Goal: Information Seeking & Learning: Check status

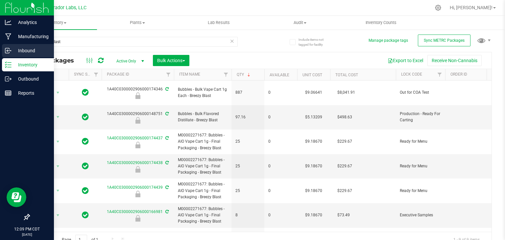
click at [11, 50] on circle at bounding box center [10, 50] width 1 height 1
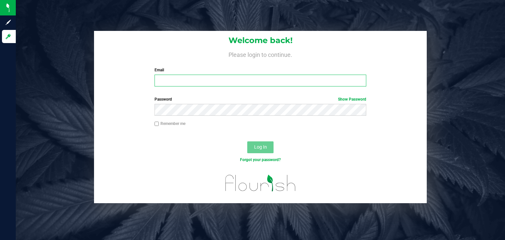
type input "stephen@curadorbrands.com"
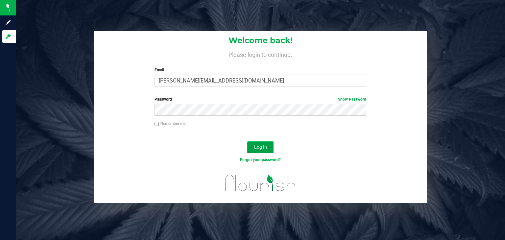
click at [270, 147] on button "Log In" at bounding box center [260, 147] width 26 height 12
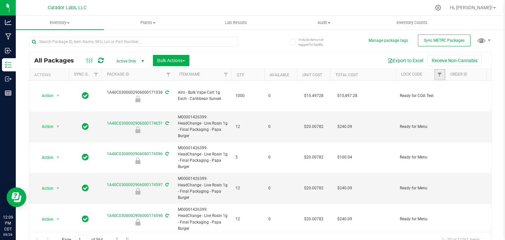
click at [438, 79] on link "Filter" at bounding box center [439, 74] width 11 height 11
click at [439, 77] on span "Filter" at bounding box center [439, 74] width 5 height 5
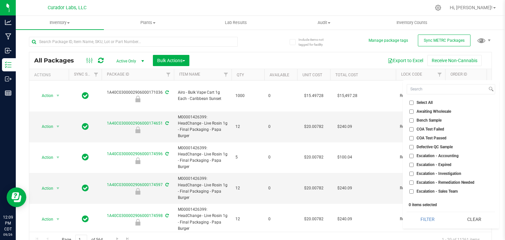
click at [431, 120] on span "Bench Sample" at bounding box center [428, 120] width 25 height 4
click at [414, 120] on input "Bench Sample" at bounding box center [411, 120] width 4 height 4
checkbox input "true"
click at [427, 218] on button "Filter" at bounding box center [428, 219] width 42 height 14
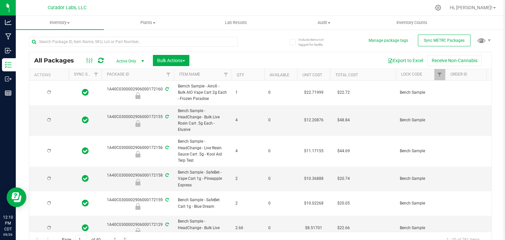
type input "2026-09-25"
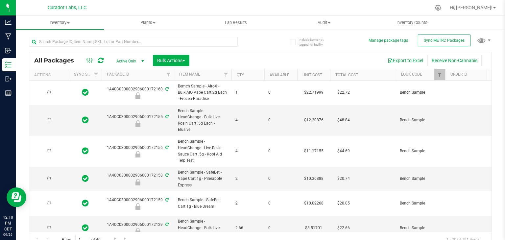
type input "2026-09-24"
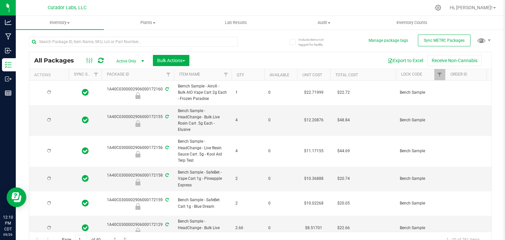
type input "2026-09-24"
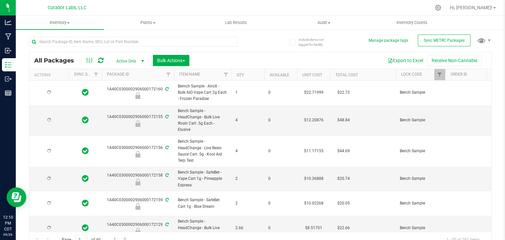
type input "2026-09-24"
type input "2026-01-28"
type input "2026-06-24"
click at [399, 61] on button "Export to Excel" at bounding box center [405, 60] width 44 height 11
click at [439, 78] on link "Filter" at bounding box center [439, 74] width 11 height 11
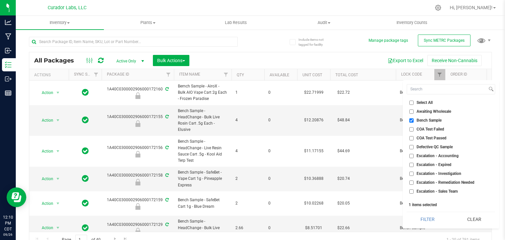
click at [413, 106] on li "Select All" at bounding box center [451, 102] width 88 height 7
click at [412, 104] on input "Select All" at bounding box center [411, 103] width 4 height 4
checkbox input "true"
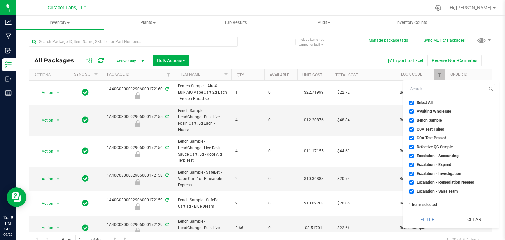
checkbox input "true"
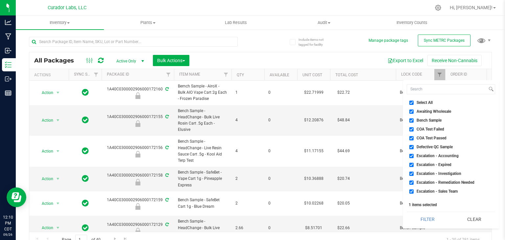
checkbox input "true"
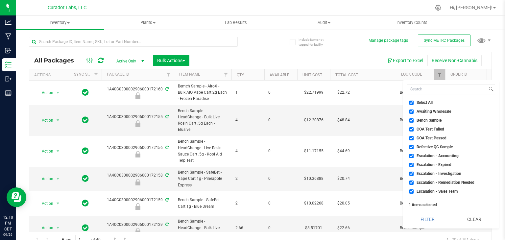
checkbox input "true"
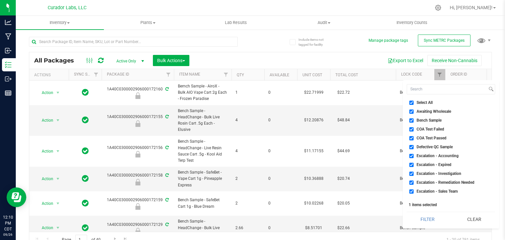
checkbox input "true"
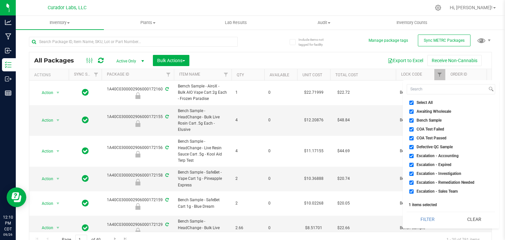
checkbox input "true"
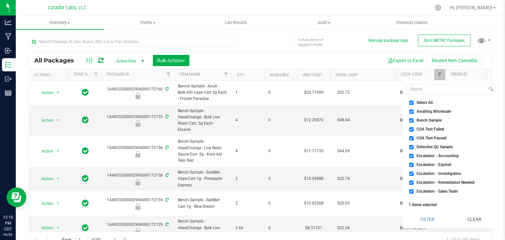
checkbox input "true"
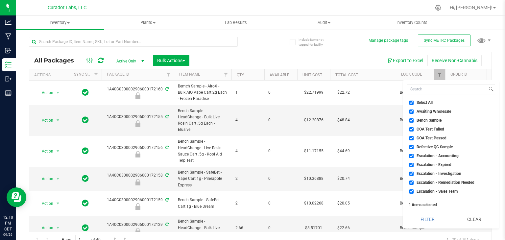
checkbox input "true"
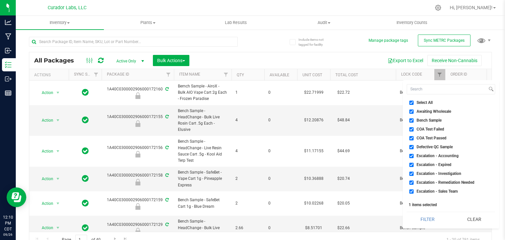
checkbox input "true"
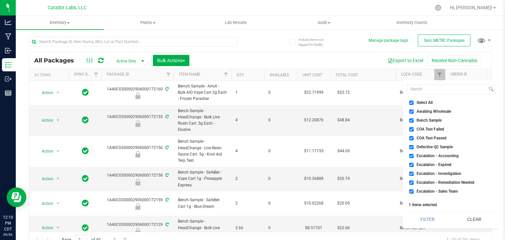
checkbox input "true"
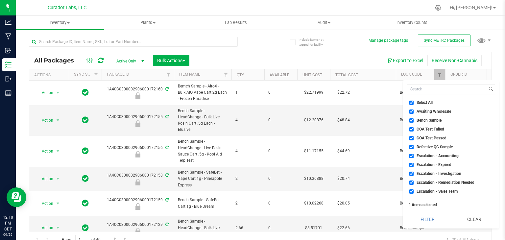
checkbox input "true"
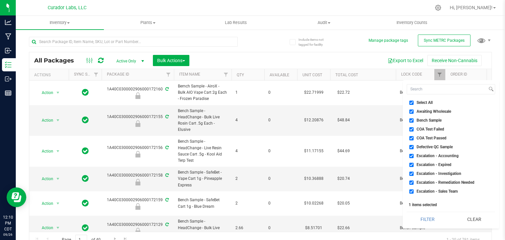
checkbox input "true"
click at [412, 119] on input "Bench Sample" at bounding box center [411, 120] width 4 height 4
checkbox input "false"
click at [438, 216] on button "Filter" at bounding box center [428, 219] width 42 height 14
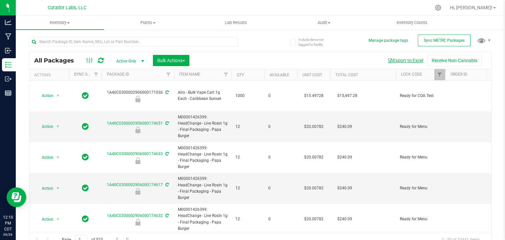
click at [391, 60] on button "Export to Excel" at bounding box center [405, 60] width 44 height 11
click at [437, 74] on span "Filter" at bounding box center [439, 74] width 5 height 5
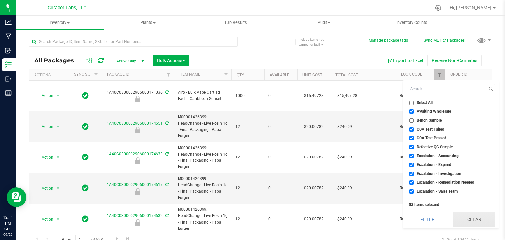
click at [466, 215] on button "Clear" at bounding box center [474, 219] width 42 height 14
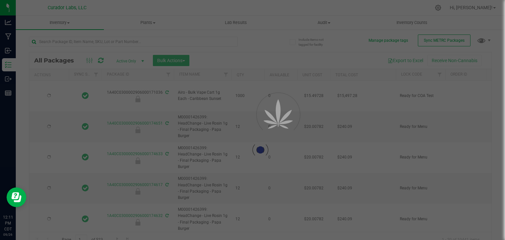
click at [439, 75] on div at bounding box center [260, 149] width 462 height 195
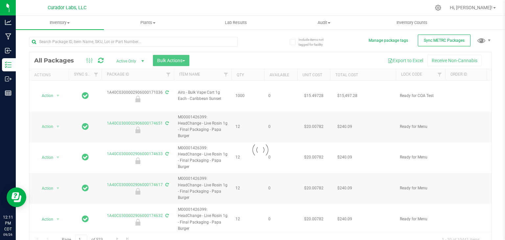
click at [439, 75] on div at bounding box center [260, 149] width 462 height 195
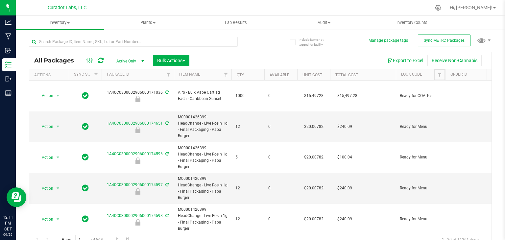
click at [439, 75] on span "Filter" at bounding box center [439, 74] width 5 height 5
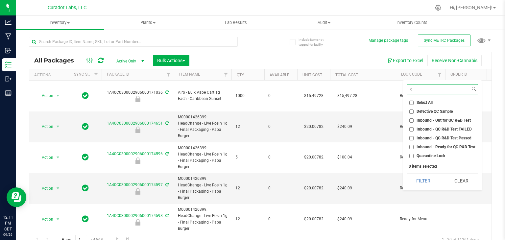
type input "q"
click at [413, 155] on input "Quarantine Lock" at bounding box center [411, 156] width 4 height 4
checkbox input "true"
click at [420, 177] on button "Filter" at bounding box center [423, 181] width 33 height 14
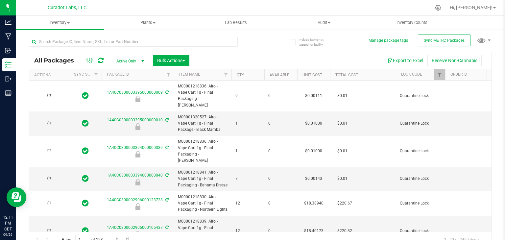
type input "2025-12-05"
type input "2025-09-10"
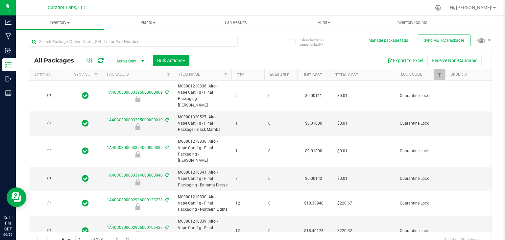
type input "2025-09-09"
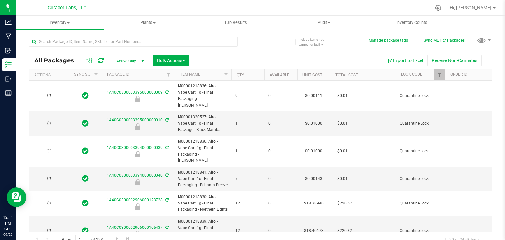
type input "2025-09-09"
type input "2025-08-05"
type input "2025-07-25"
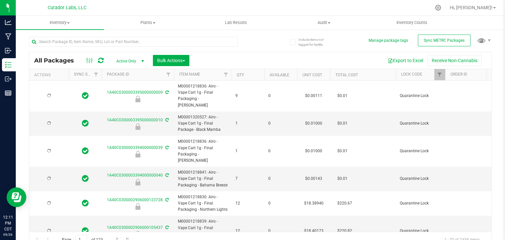
type input "2025-07-25"
click at [390, 57] on button "Export to Excel" at bounding box center [405, 60] width 44 height 11
click at [439, 74] on span "Filter" at bounding box center [439, 74] width 5 height 5
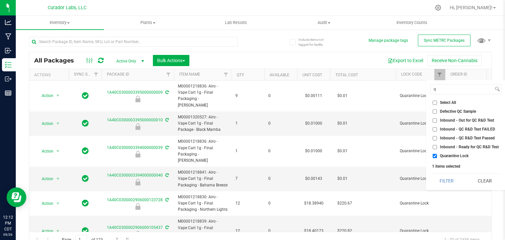
click at [435, 103] on input "Select All" at bounding box center [435, 103] width 4 height 4
checkbox input "true"
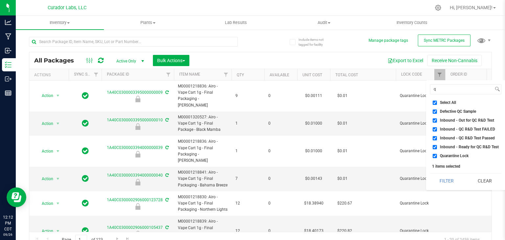
checkbox input "true"
click at [435, 157] on input "Quarantine Lock" at bounding box center [435, 156] width 4 height 4
checkbox input "false"
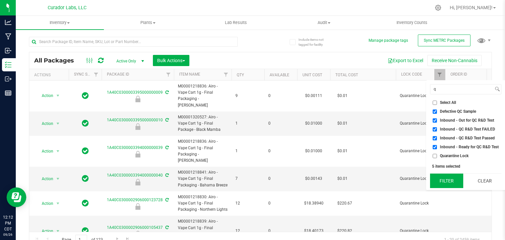
click at [451, 179] on button "Filter" at bounding box center [446, 181] width 33 height 14
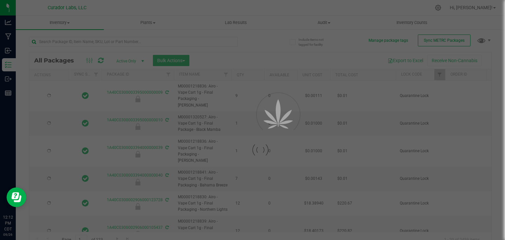
type input "2025-12-05"
type input "2025-09-10"
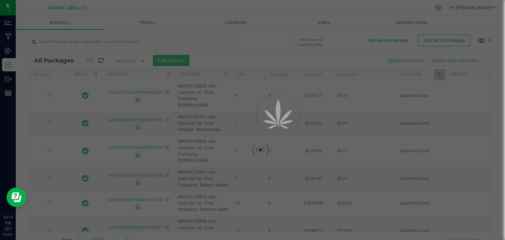
type input "2025-09-09"
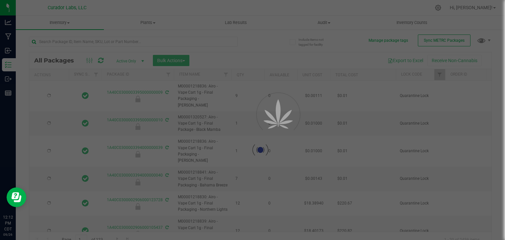
type input "2025-09-09"
type input "2025-08-05"
type input "2025-07-25"
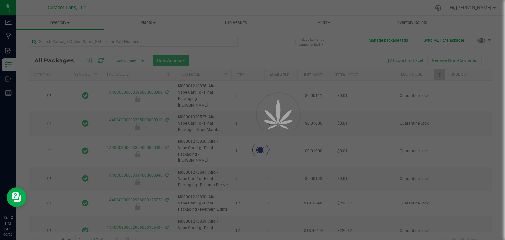
type input "2025-07-25"
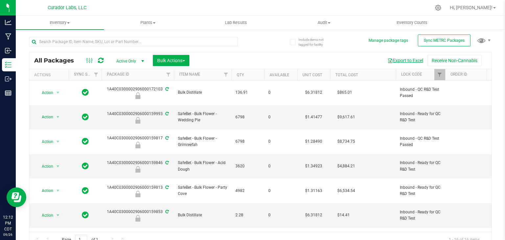
click at [392, 60] on button "Export to Excel" at bounding box center [405, 60] width 44 height 11
click at [438, 76] on span "Filter" at bounding box center [439, 74] width 5 height 5
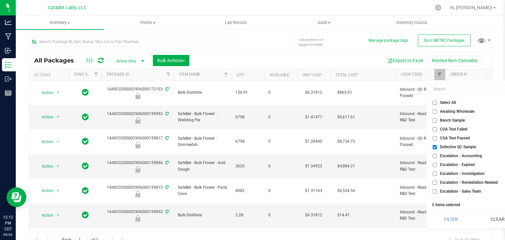
click at [434, 103] on input "Select All" at bounding box center [435, 103] width 4 height 4
checkbox input "true"
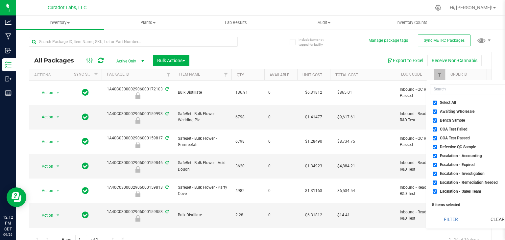
checkbox input "true"
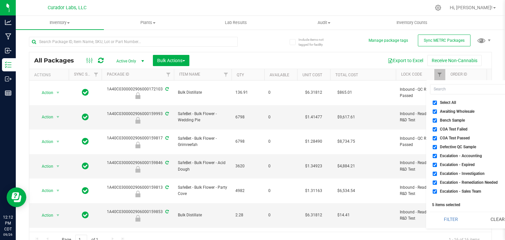
checkbox input "true"
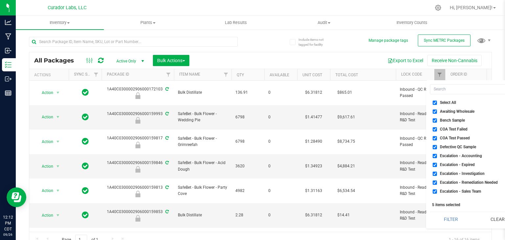
checkbox input "true"
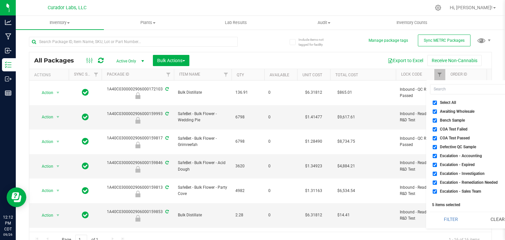
checkbox input "true"
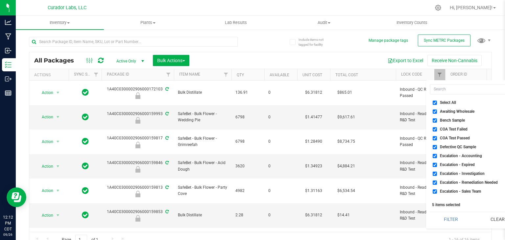
checkbox input "true"
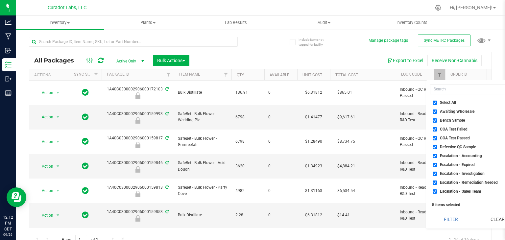
checkbox input "true"
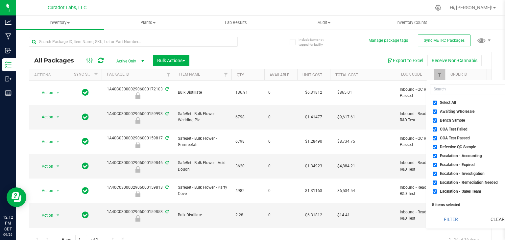
checkbox input "true"
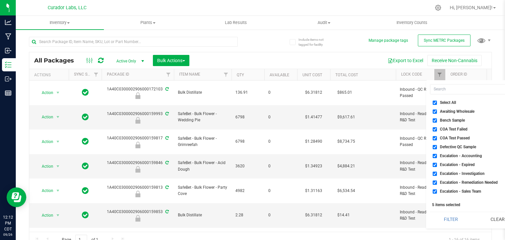
checkbox input "true"
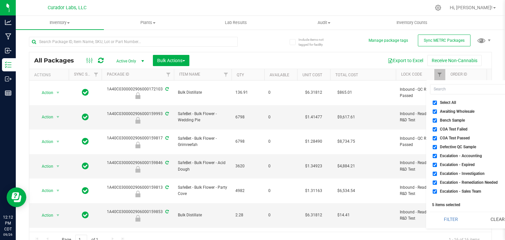
checkbox input "true"
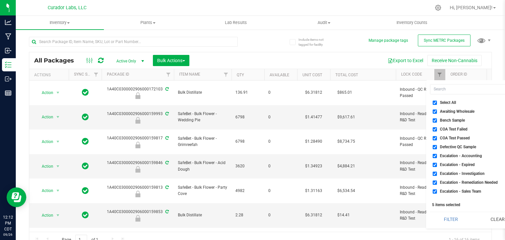
checkbox input "true"
click at [451, 90] on input at bounding box center [470, 89] width 80 height 10
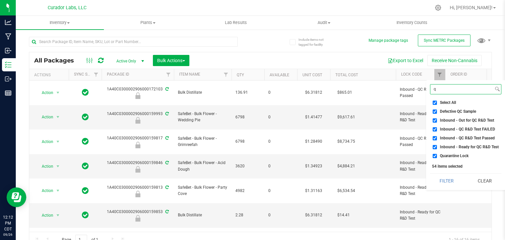
type input "q"
click at [435, 154] on input "Quarantine Lock" at bounding box center [435, 156] width 4 height 4
checkbox input "false"
click at [445, 177] on button "Filter" at bounding box center [446, 181] width 33 height 14
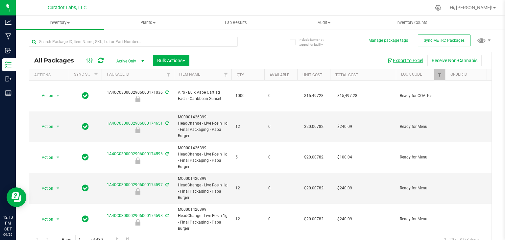
click at [398, 62] on button "Export to Excel" at bounding box center [405, 60] width 44 height 11
click at [99, 39] on input "text" at bounding box center [133, 42] width 209 height 10
paste input "1A40C0300002906000142436"
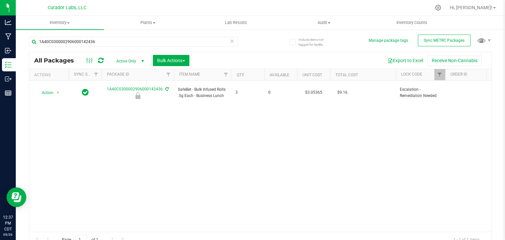
click at [309, 122] on div "Action Action Edit attributes Global inventory Locate package Package audit log…" at bounding box center [260, 156] width 462 height 151
click at [118, 41] on input "1A40C0300002906000142436" at bounding box center [133, 42] width 209 height 10
paste input "SafeBet - Bulk Diamond Infused Rolls .5g Each - Pop DaFunk"
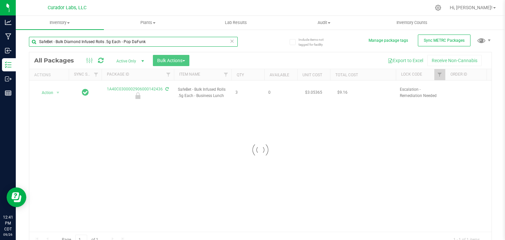
click at [124, 41] on input "SafeBet - Bulk Diamond Infused Rolls .5g Each - Pop DaFunk" at bounding box center [133, 42] width 209 height 10
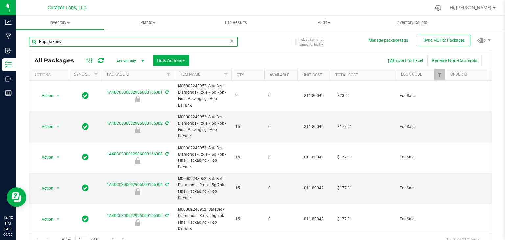
type input "Pop DaFunk"
click at [256, 77] on th "Qty" at bounding box center [247, 75] width 33 height 12
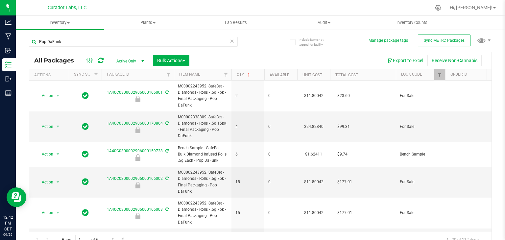
click at [255, 77] on th "Qty" at bounding box center [247, 75] width 33 height 12
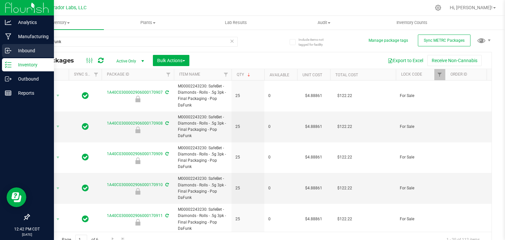
click at [44, 45] on div "Inbound" at bounding box center [28, 50] width 52 height 13
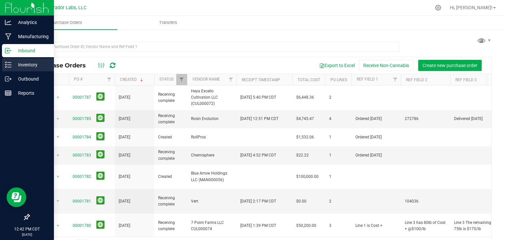
click at [35, 66] on p "Inventory" at bounding box center [31, 65] width 39 height 8
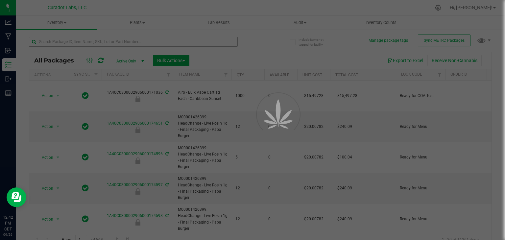
click at [108, 41] on div at bounding box center [252, 120] width 505 height 240
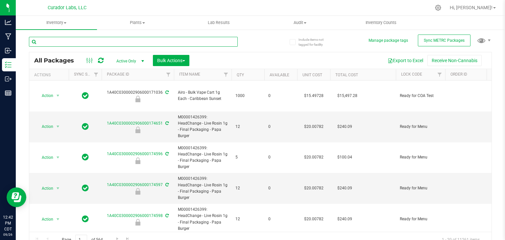
click at [108, 41] on input "text" at bounding box center [133, 42] width 209 height 10
paste input "1A40C0300002906000159718"
type input "1A40C0300002906000159718"
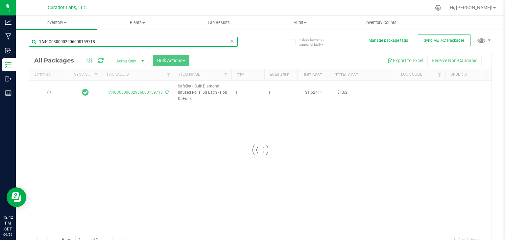
type input "[DATE]"
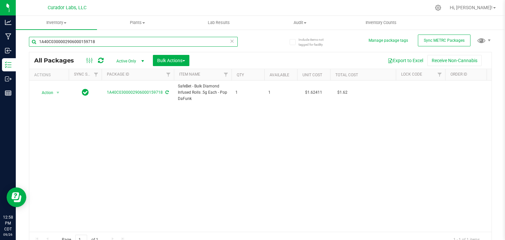
type input "1A40C0300002906000159718"
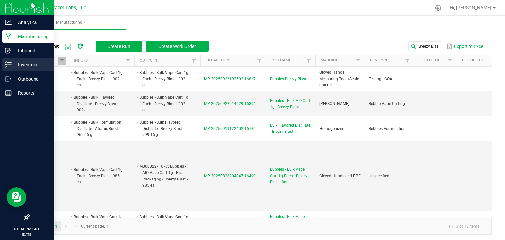
click at [11, 60] on div "Inventory" at bounding box center [28, 64] width 52 height 13
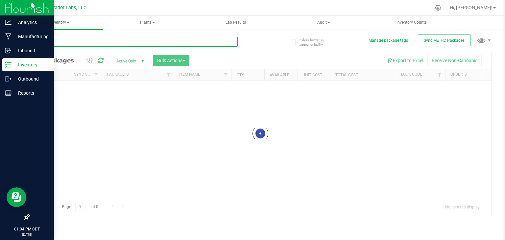
click at [150, 40] on input "text" at bounding box center [133, 42] width 209 height 10
paste input "1A40C0300002906000159718"
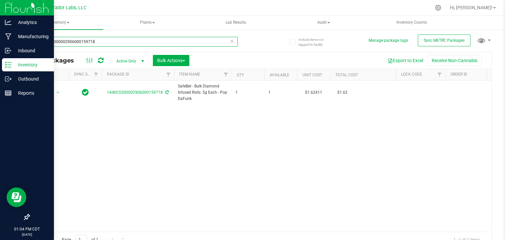
type input "1A40C0300002906000159718"
click at [221, 145] on div "Action Action Adjust qty Create package Edit attributes Global inventory Locate…" at bounding box center [260, 156] width 462 height 151
